Goal: Navigation & Orientation: Find specific page/section

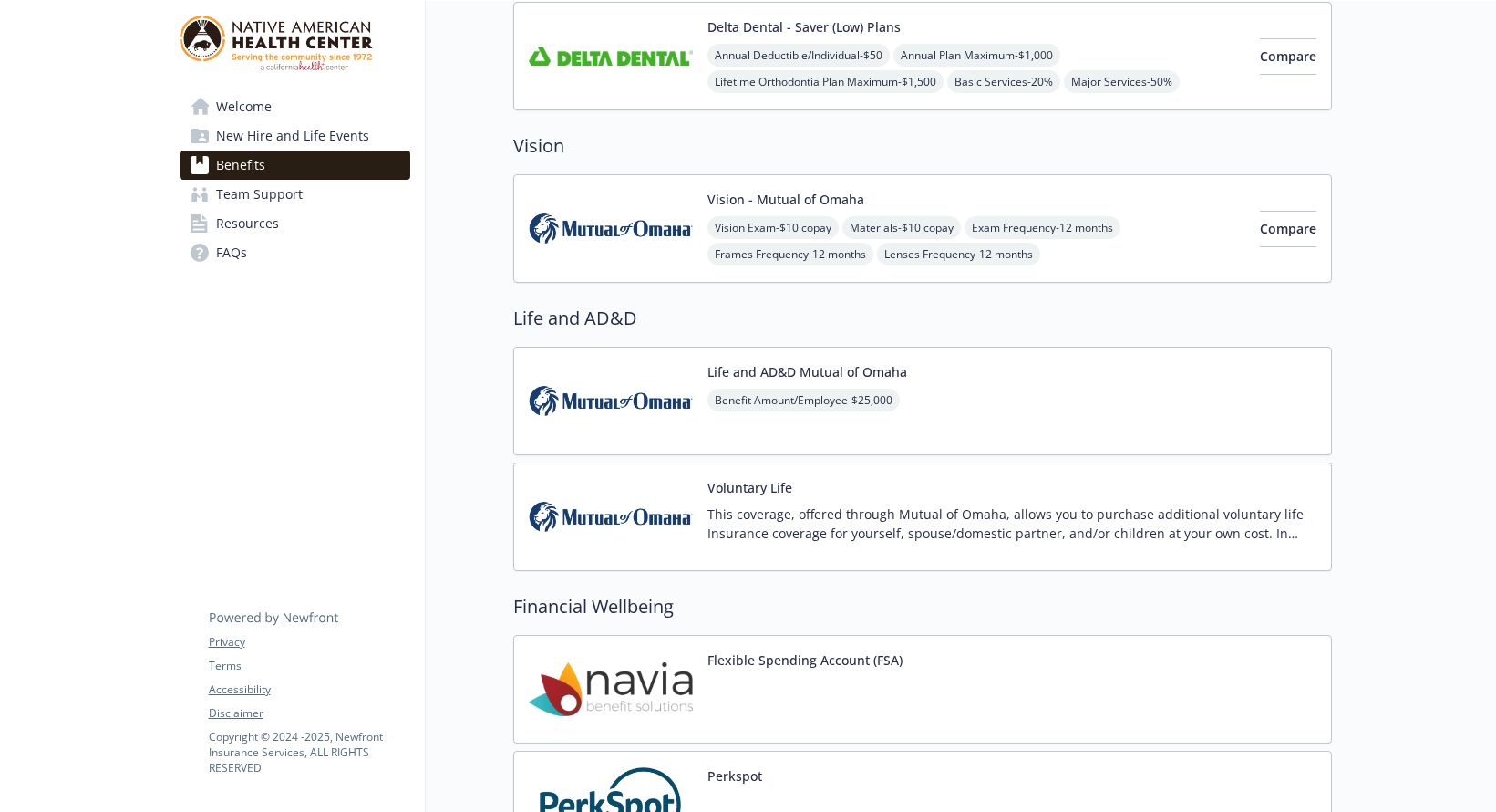
scroll to position [124, 0]
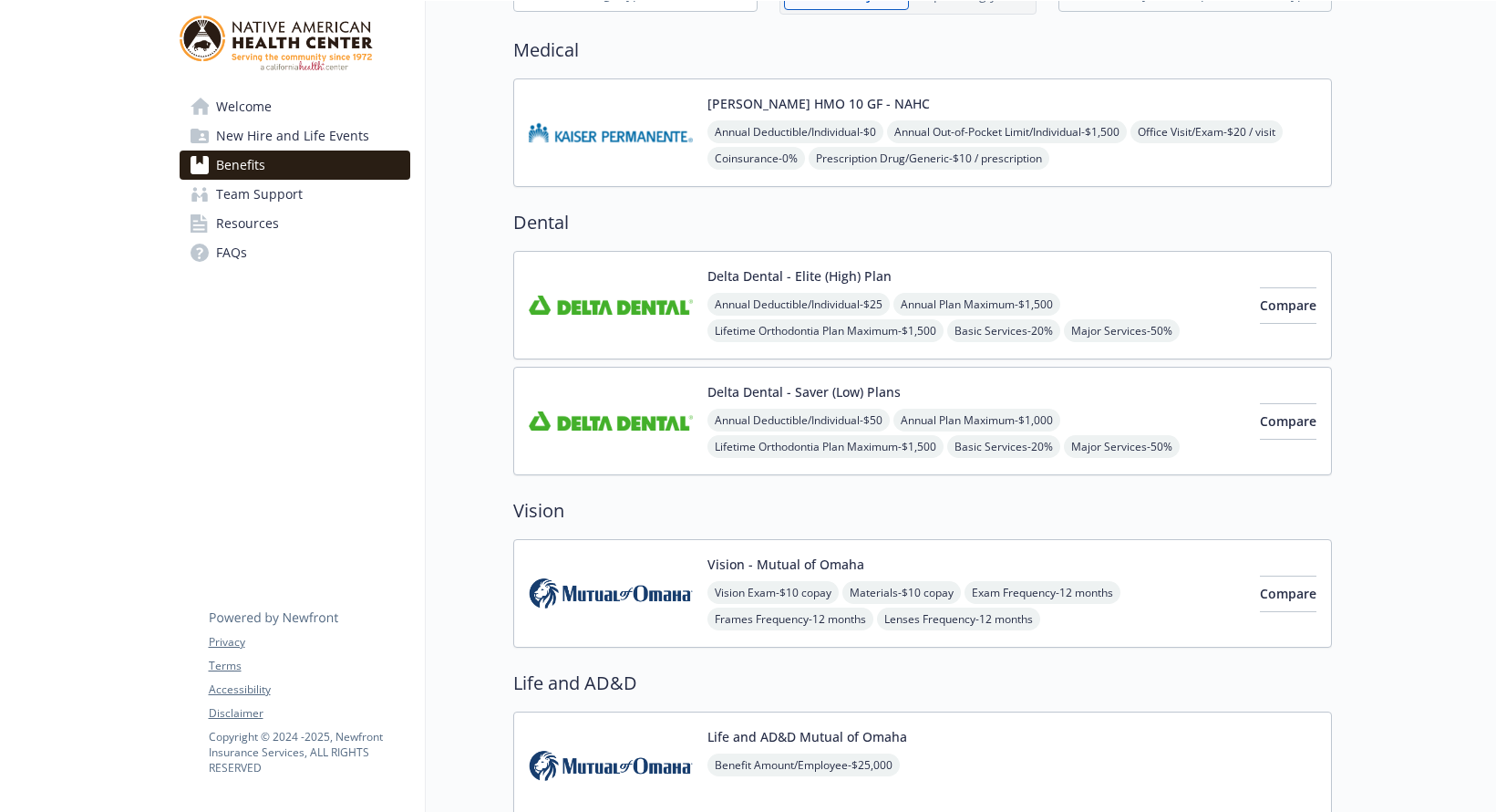
click at [248, 218] on span "Resources" at bounding box center [248, 223] width 63 height 30
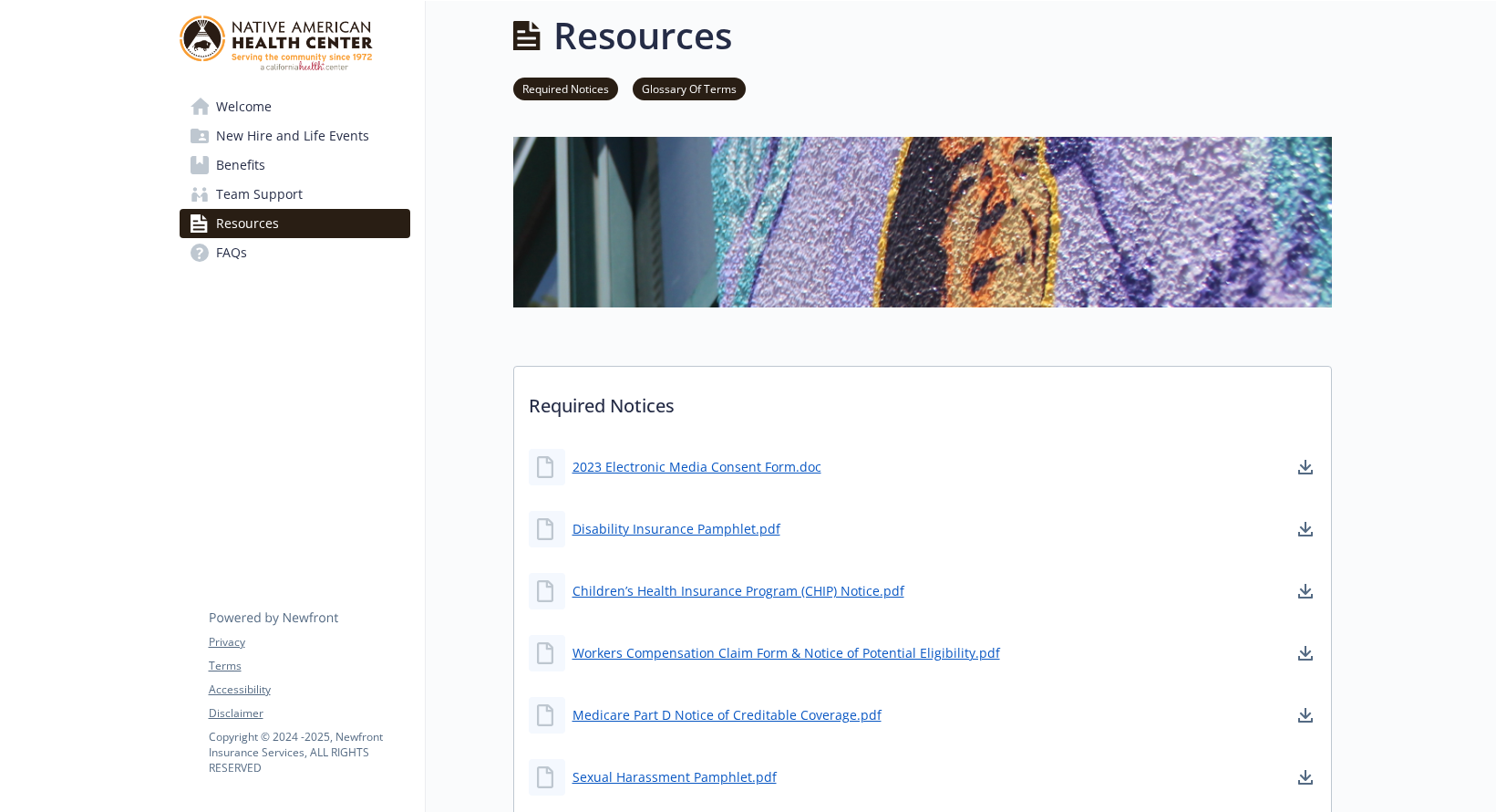
scroll to position [124, 0]
